Goal: Task Accomplishment & Management: Complete application form

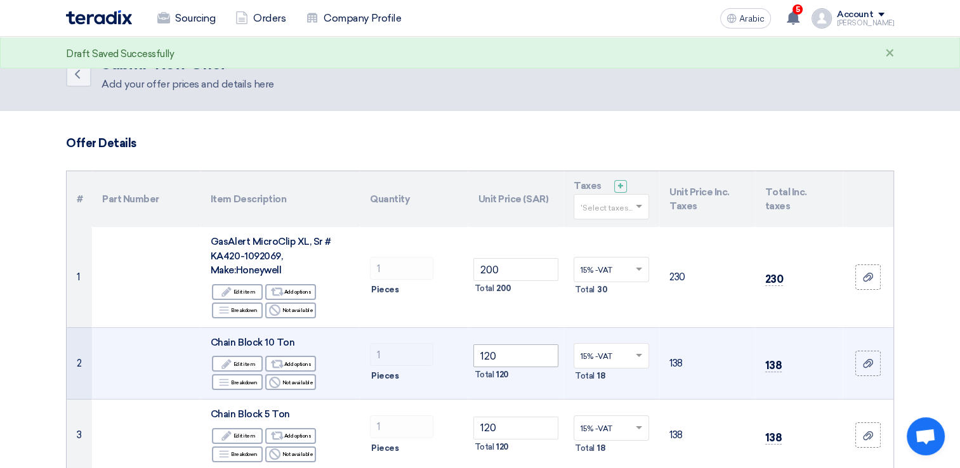
type input "200"
click at [524, 355] on input "120" at bounding box center [517, 356] width 86 height 23
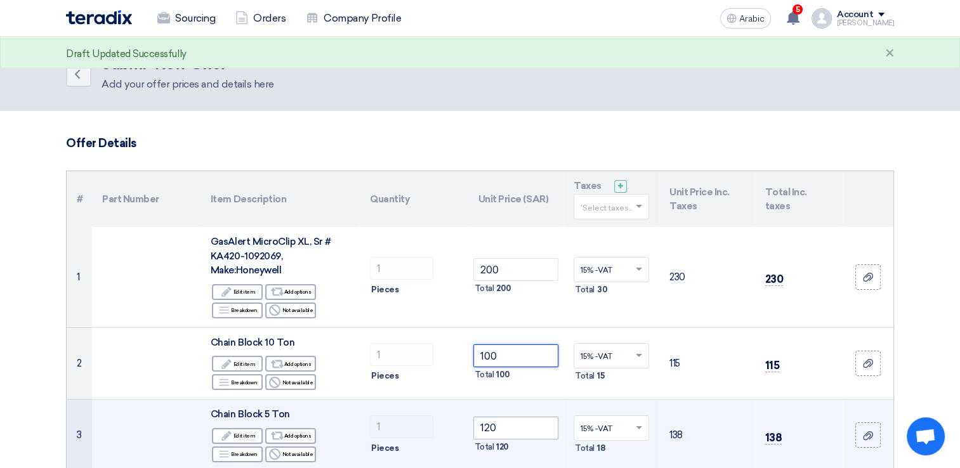
type input "100"
click at [508, 427] on input "120" at bounding box center [517, 428] width 86 height 23
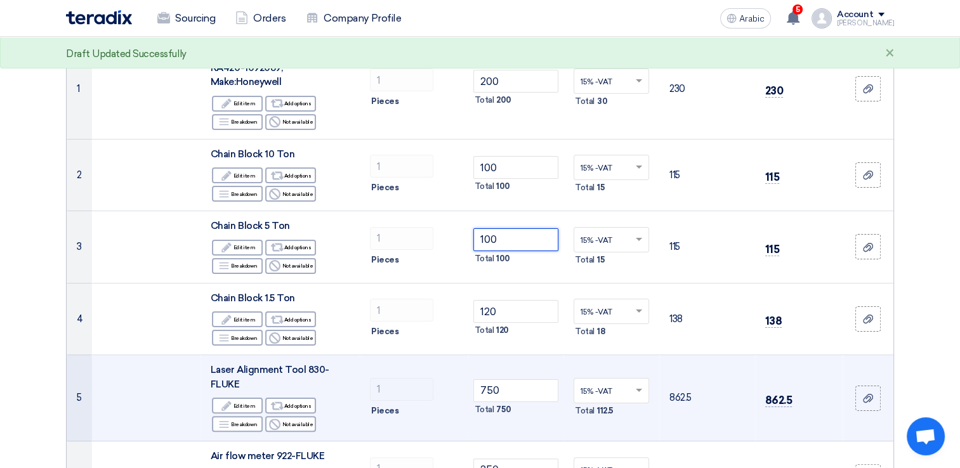
scroll to position [190, 0]
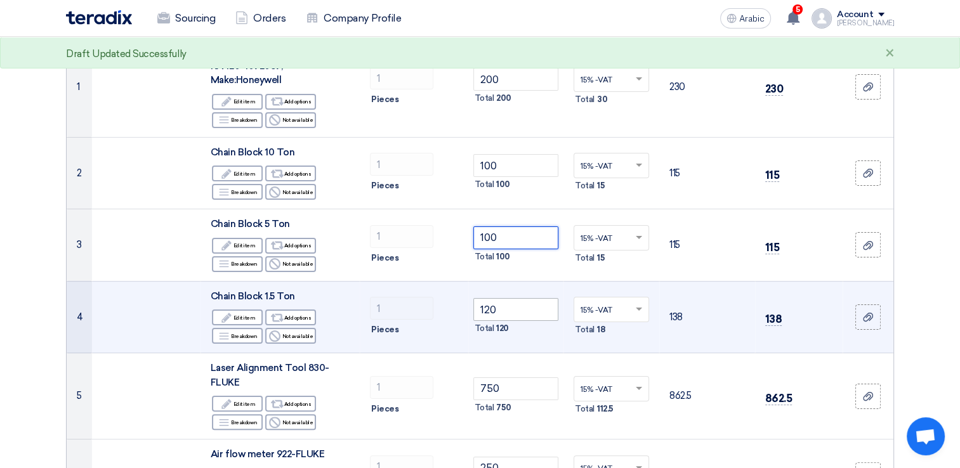
type input "100"
click at [514, 310] on input "120" at bounding box center [517, 309] width 86 height 23
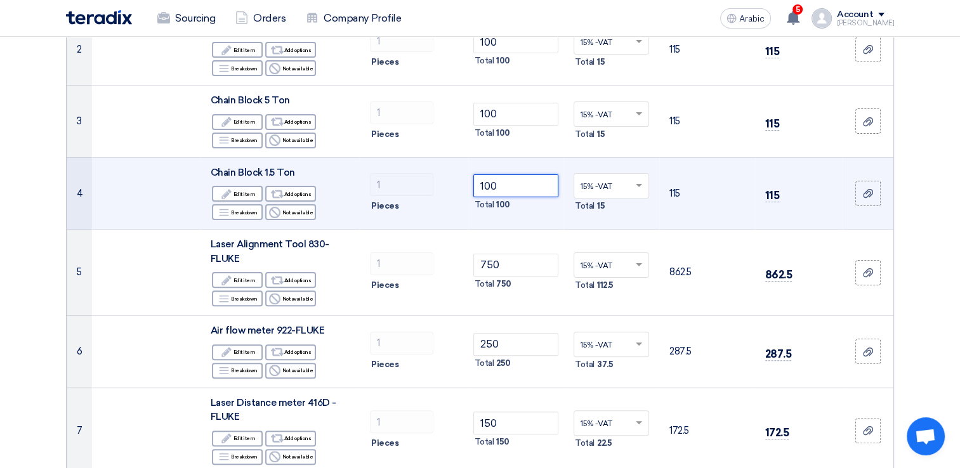
scroll to position [317, 0]
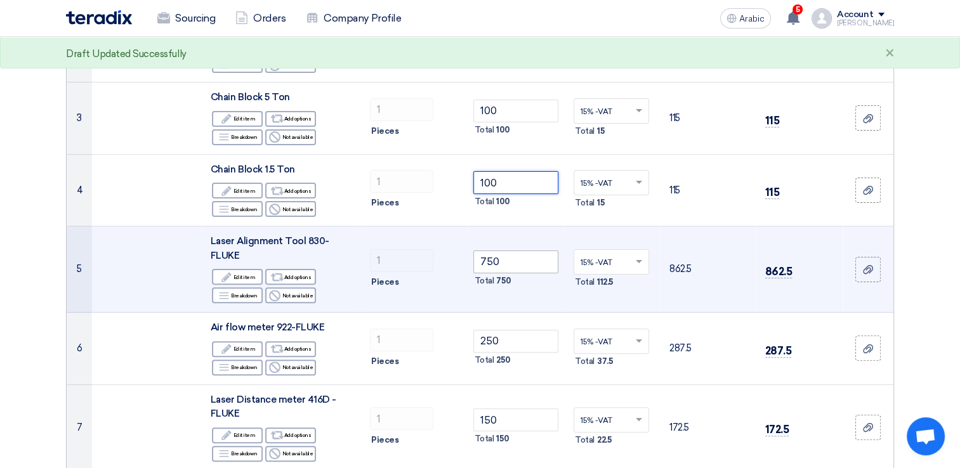
type input "100"
click at [532, 265] on input "750" at bounding box center [517, 262] width 86 height 23
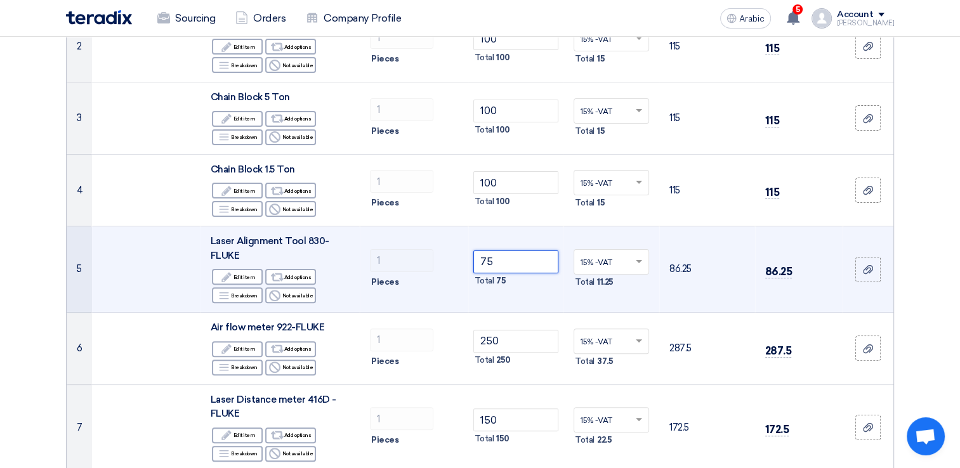
type input "7"
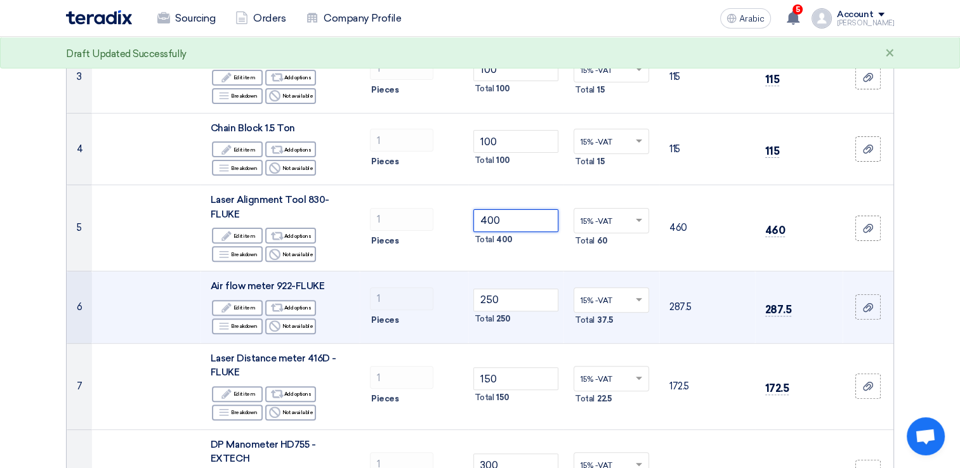
scroll to position [381, 0]
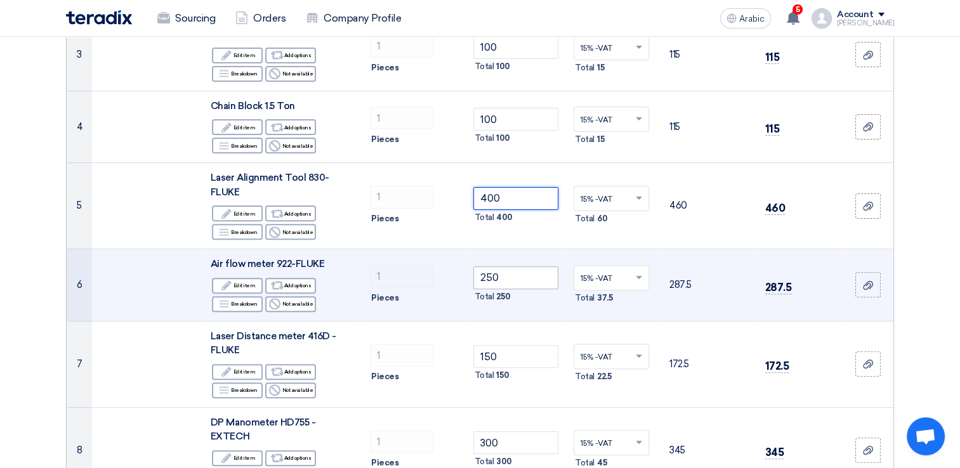
type input "400"
click at [510, 279] on input "250" at bounding box center [517, 278] width 86 height 23
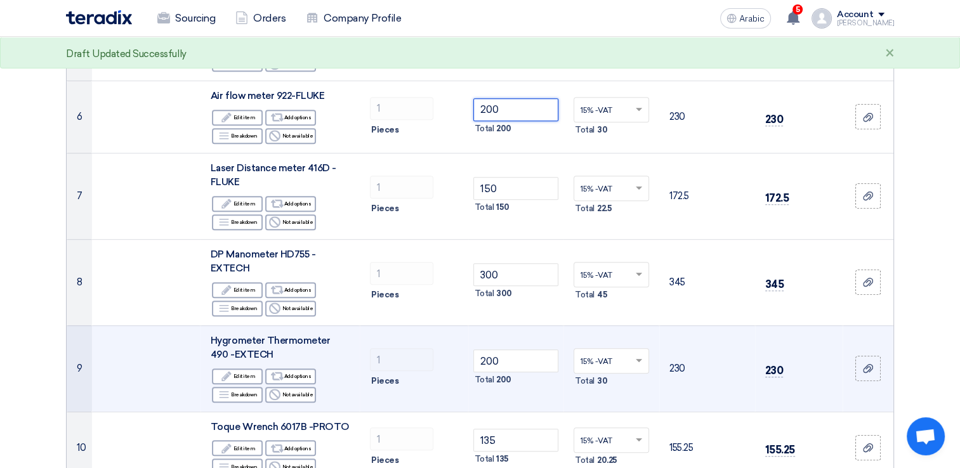
scroll to position [571, 0]
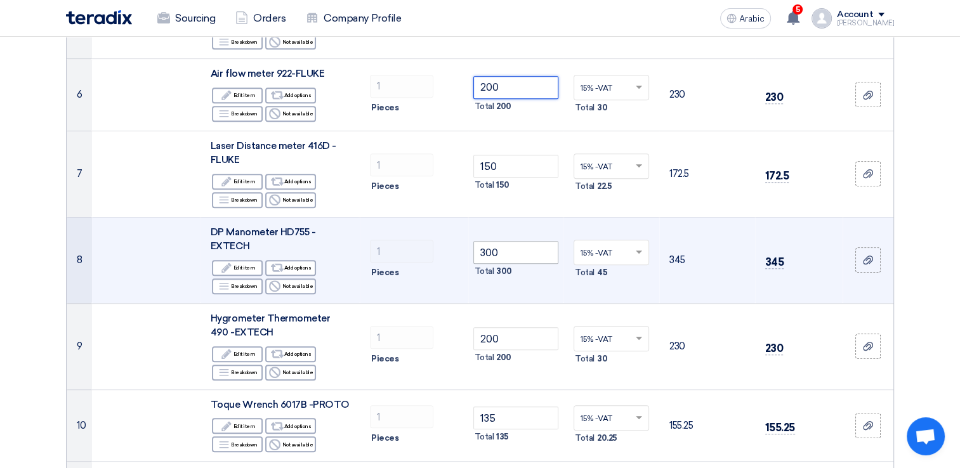
type input "200"
click at [523, 249] on input "300" at bounding box center [517, 252] width 86 height 23
type input "3"
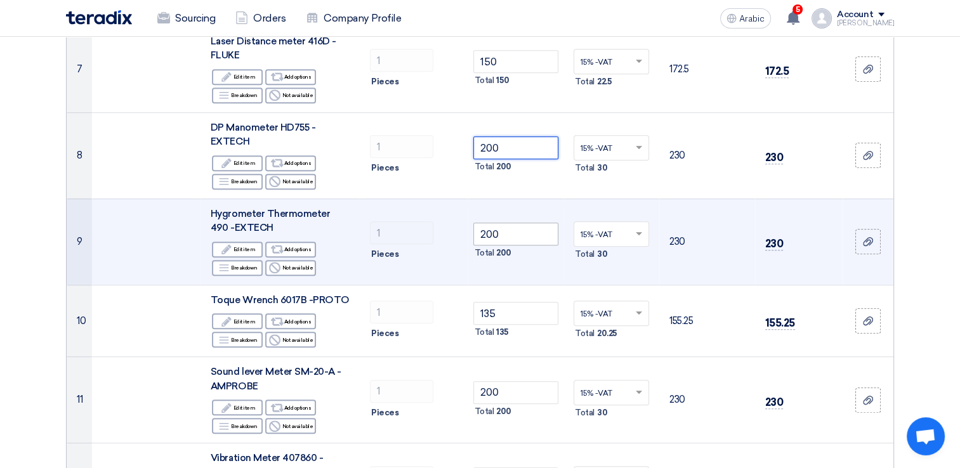
scroll to position [698, 0]
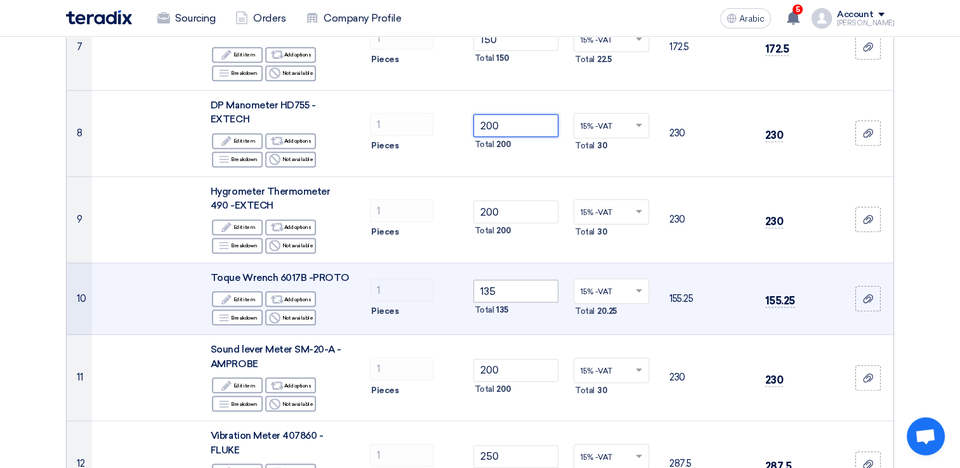
type input "200"
click at [518, 291] on input "135" at bounding box center [517, 291] width 86 height 23
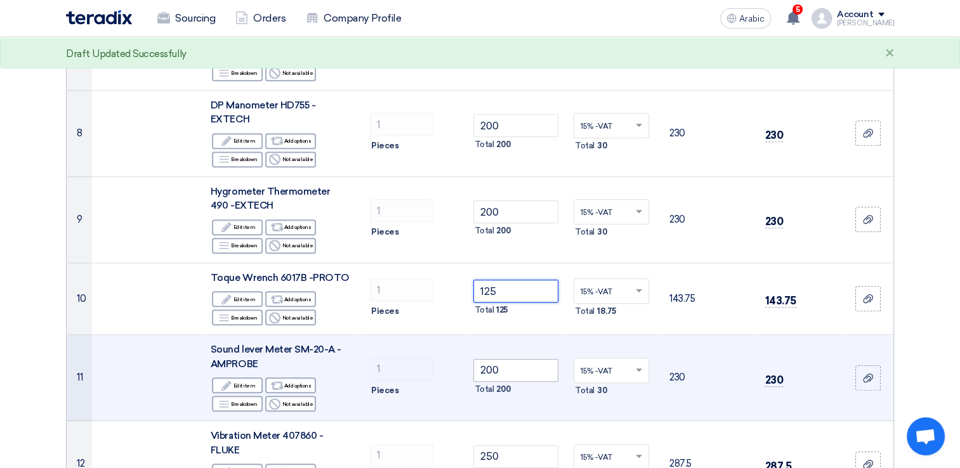
type input "125"
click at [513, 375] on input "200" at bounding box center [517, 370] width 86 height 23
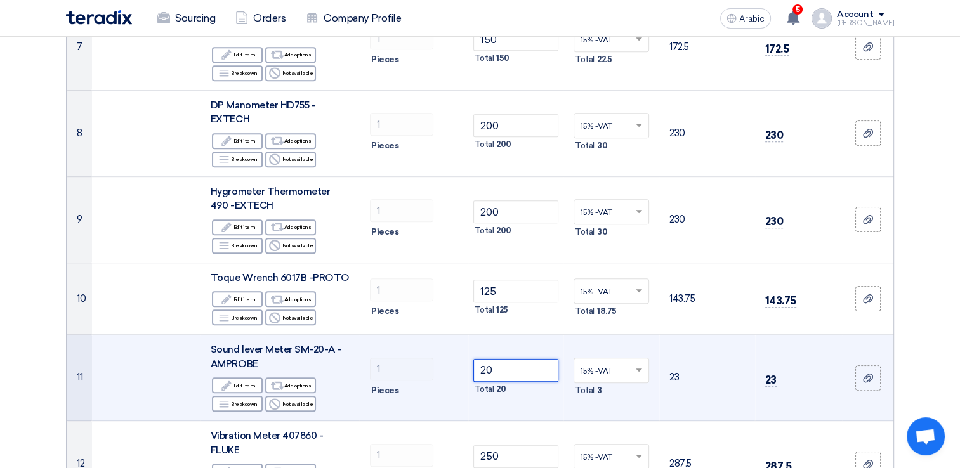
type input "2"
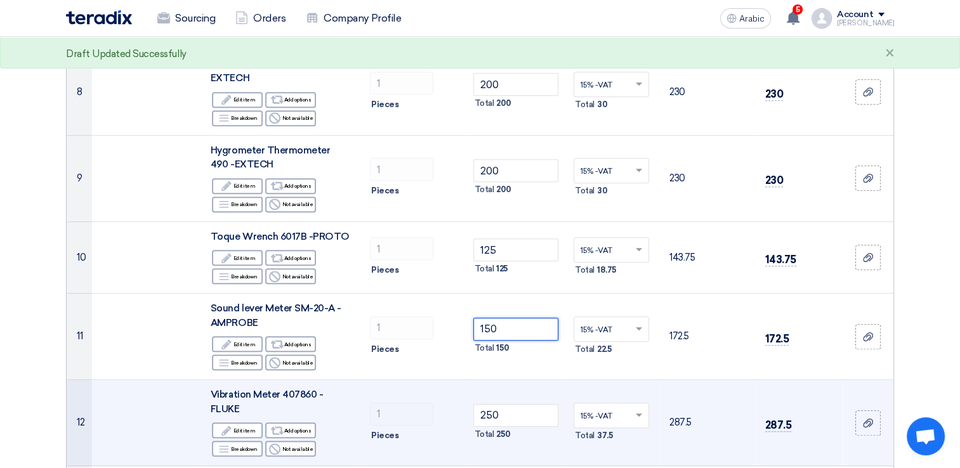
scroll to position [825, 0]
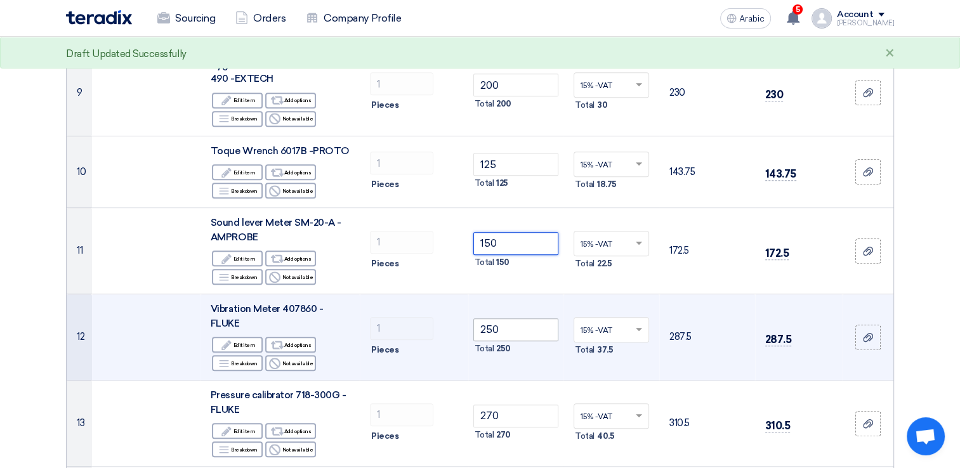
type input "150"
click at [512, 331] on input "250" at bounding box center [517, 330] width 86 height 23
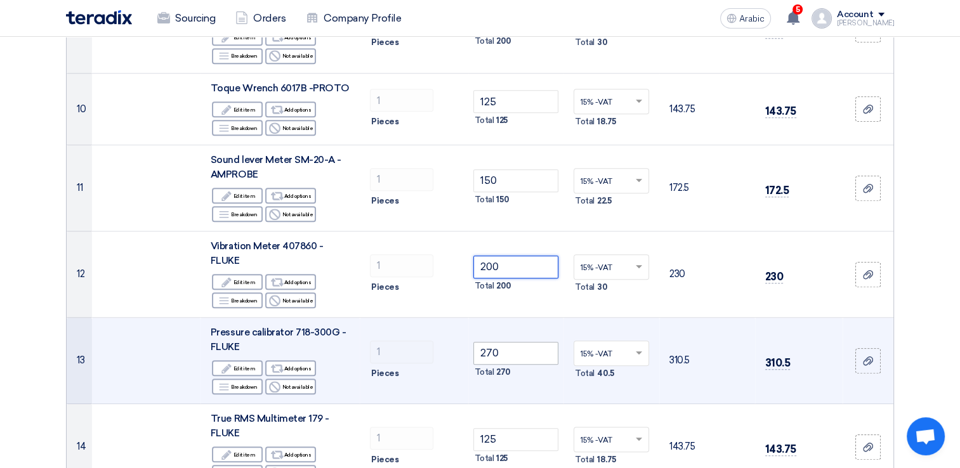
scroll to position [889, 0]
type input "200"
click at [513, 352] on input "270" at bounding box center [517, 353] width 86 height 23
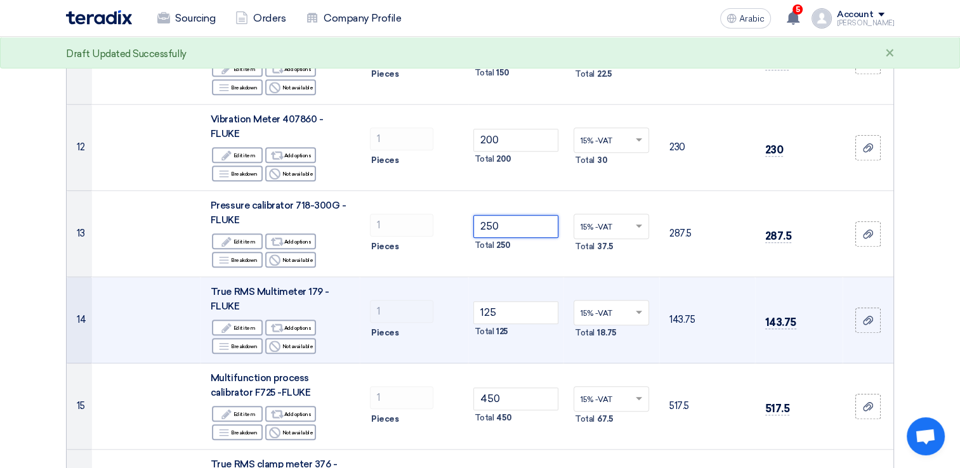
scroll to position [1016, 0]
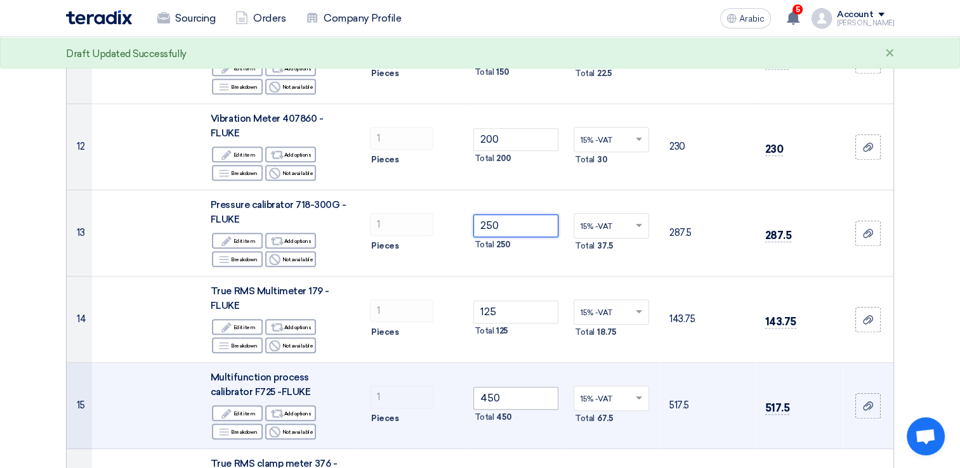
type input "250"
click at [521, 397] on input "450" at bounding box center [517, 398] width 86 height 23
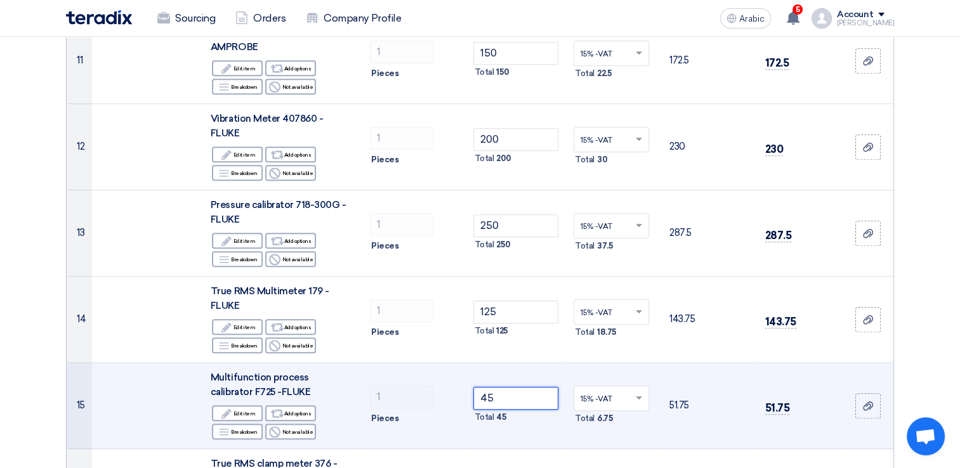
type input "4"
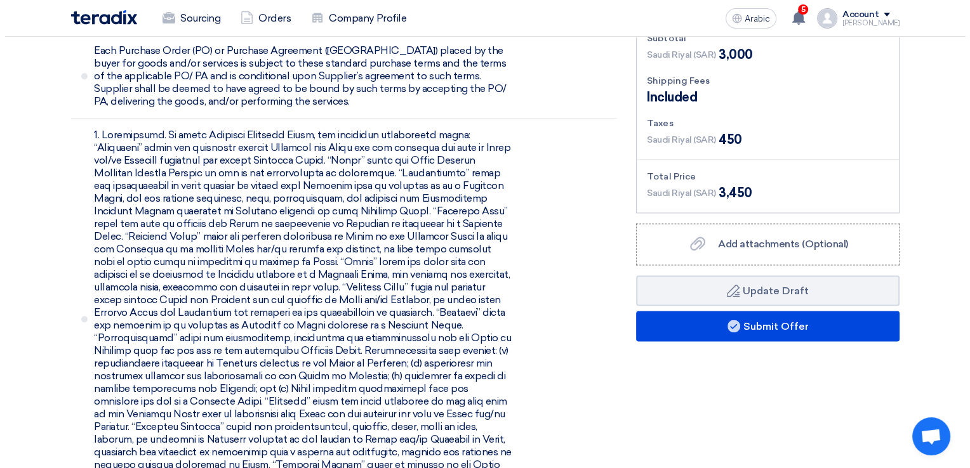
scroll to position [1650, 0]
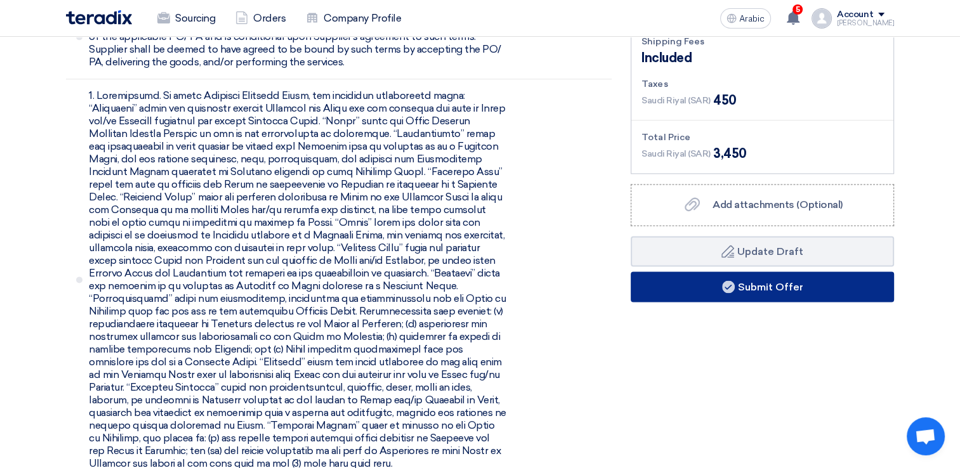
type input "350"
click at [689, 274] on button "Submit Offer" at bounding box center [762, 287] width 263 height 30
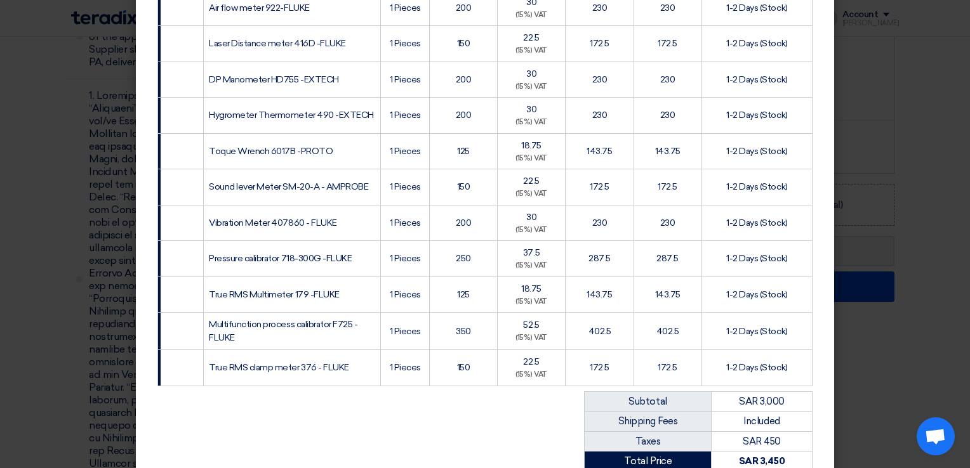
scroll to position [637, 0]
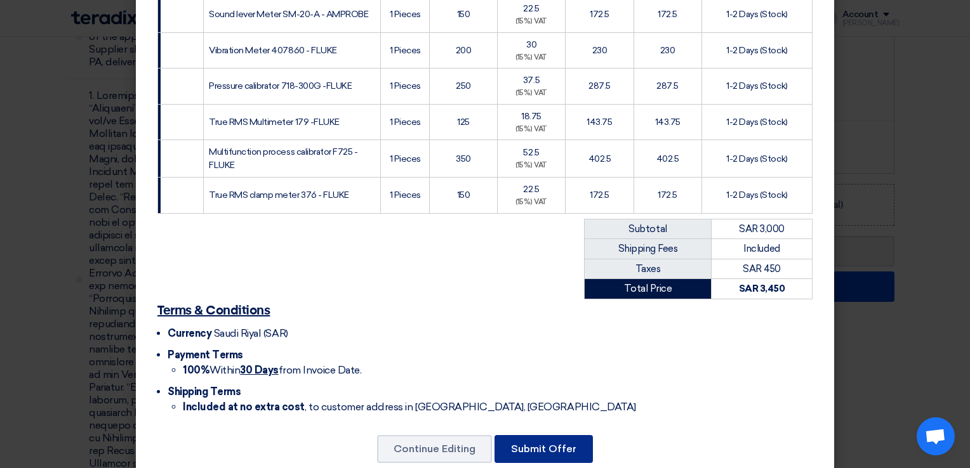
click at [568, 435] on button "Submit Offer" at bounding box center [543, 449] width 98 height 28
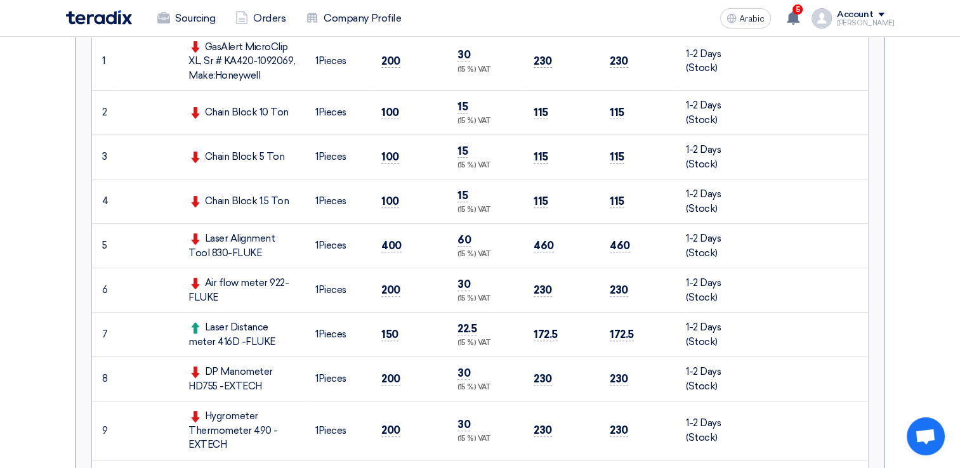
scroll to position [444, 0]
